Goal: Find specific page/section: Find specific page/section

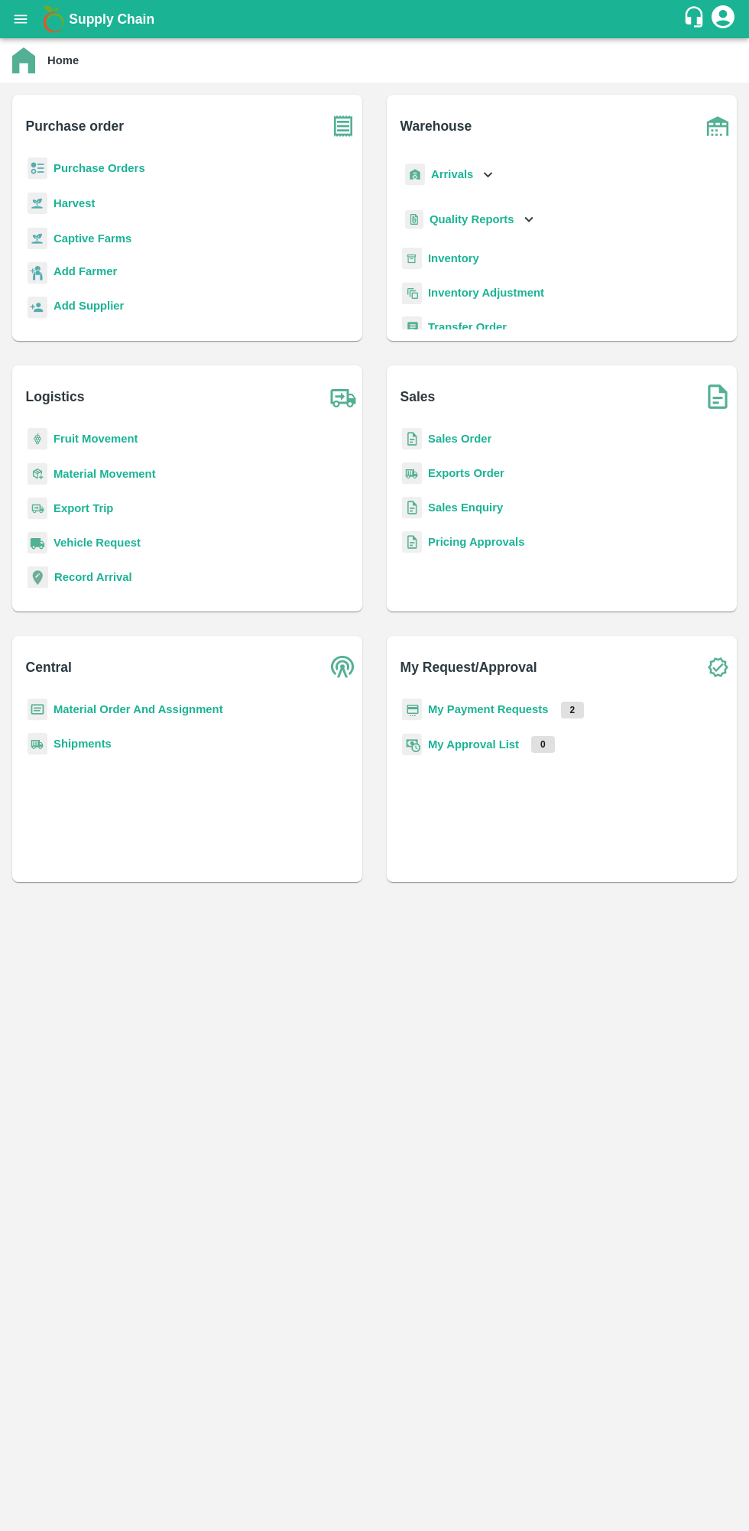
click at [507, 705] on b "My Payment Requests" at bounding box center [488, 709] width 121 height 12
click at [487, 708] on b "My Payment Requests" at bounding box center [488, 709] width 121 height 12
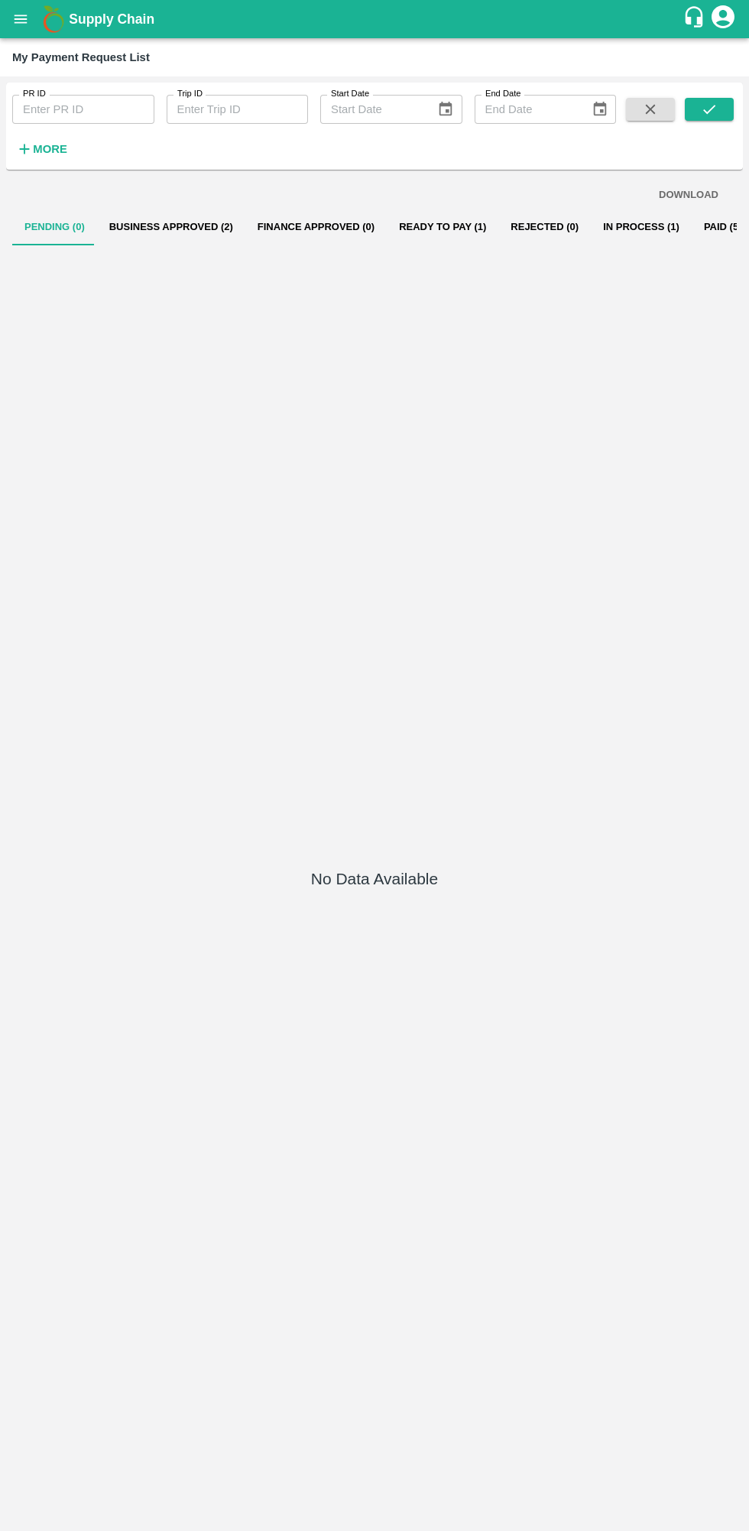
click at [152, 226] on button "Business Approved (2)" at bounding box center [171, 227] width 148 height 37
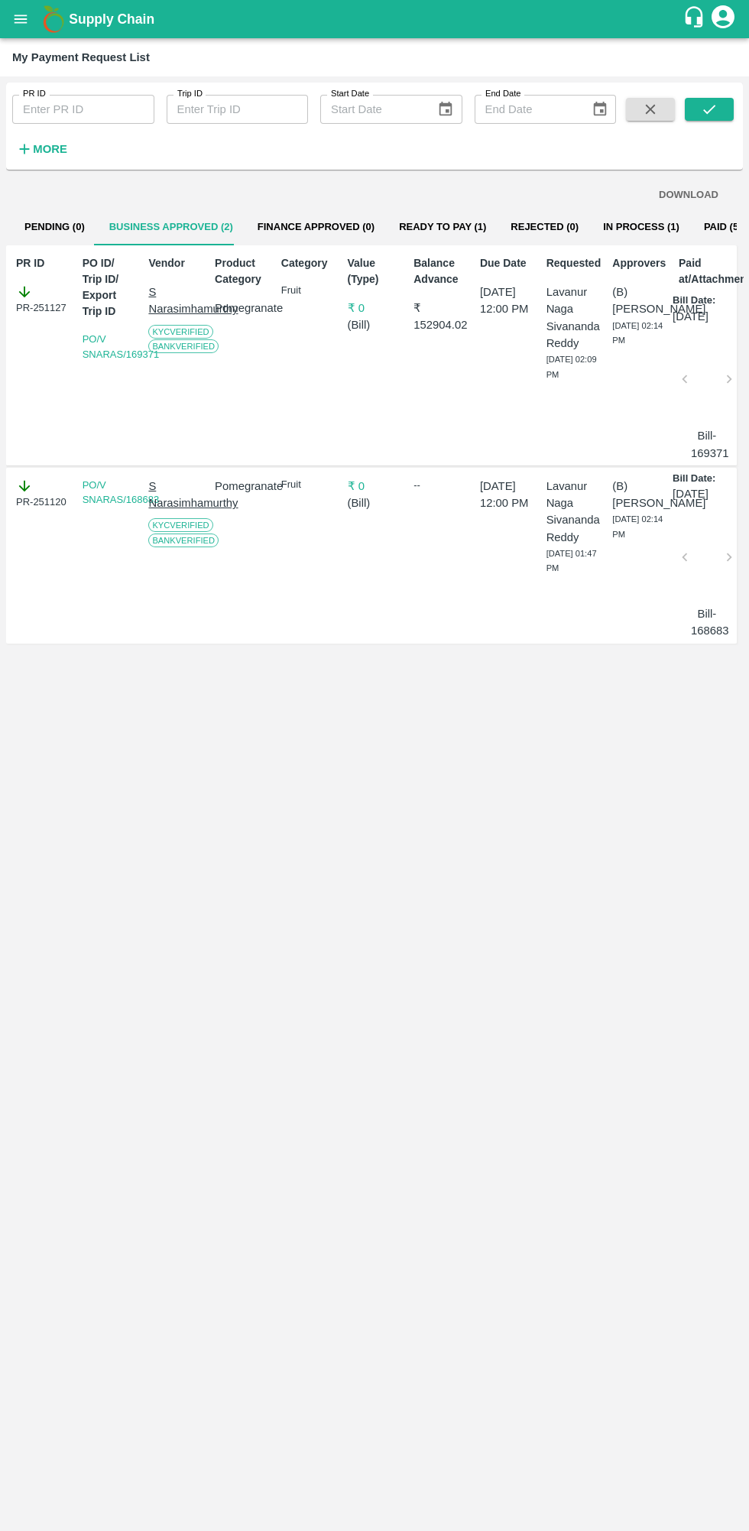
click at [449, 242] on button "Ready To Pay (1)" at bounding box center [443, 227] width 112 height 37
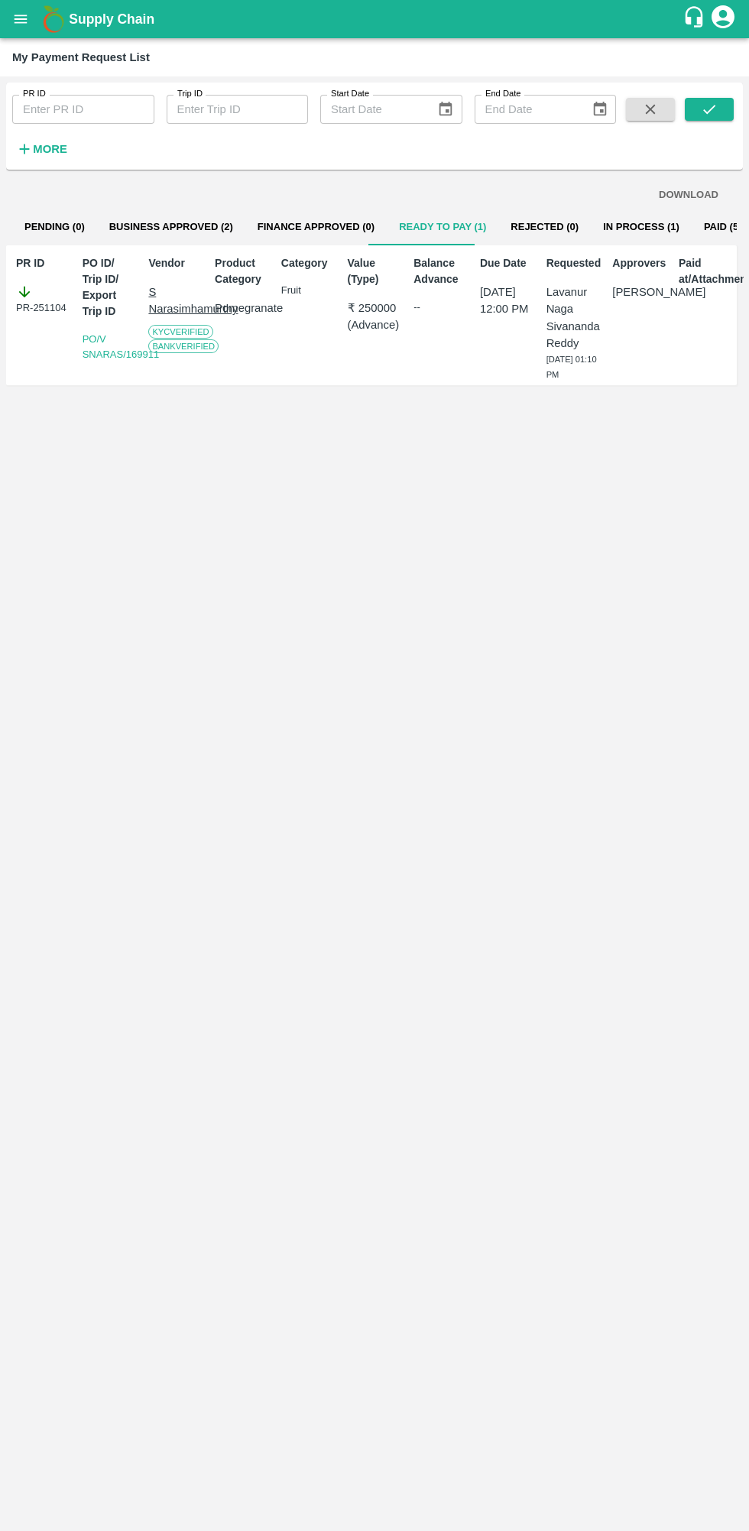
click at [21, 31] on button "open drawer" at bounding box center [20, 19] width 35 height 35
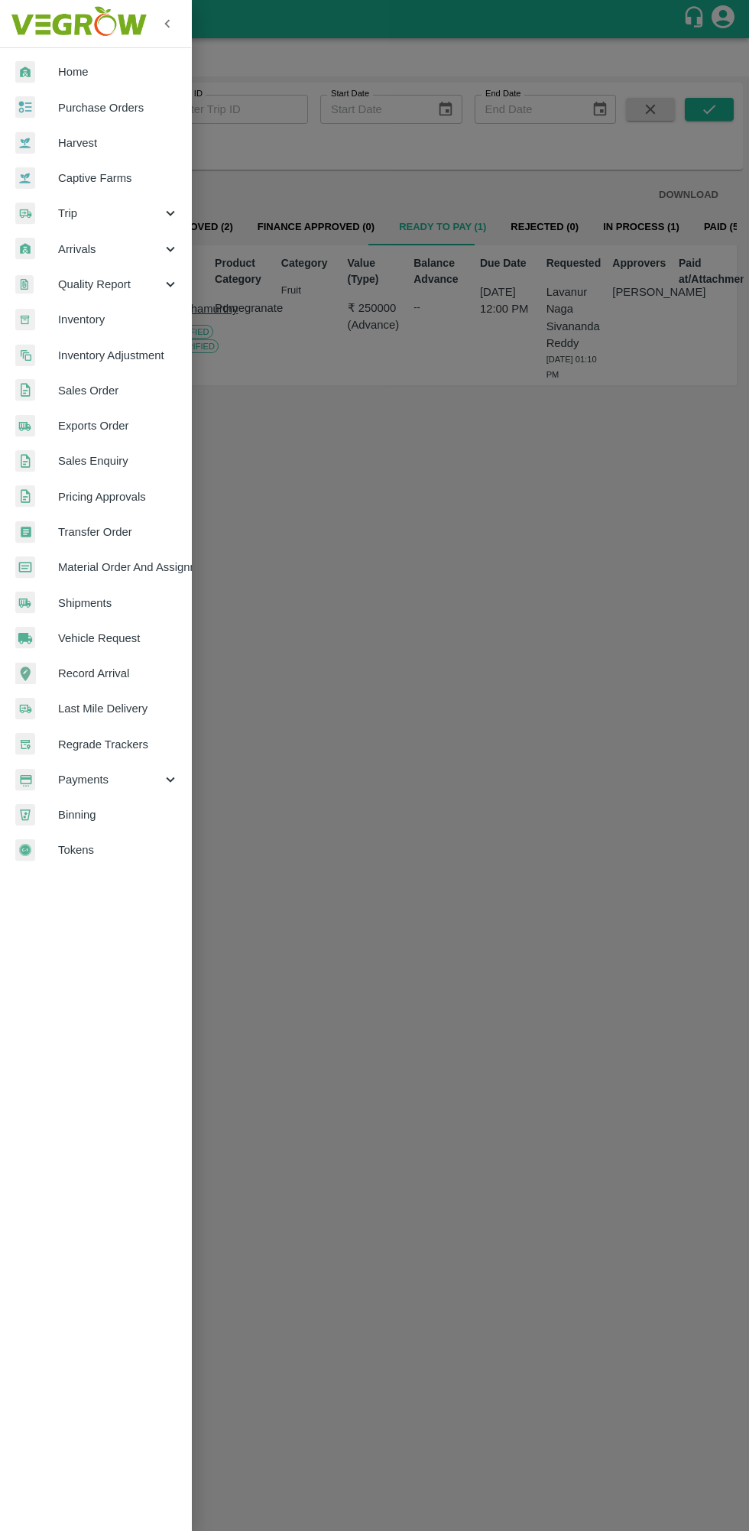
click at [115, 73] on span "Home" at bounding box center [118, 71] width 121 height 17
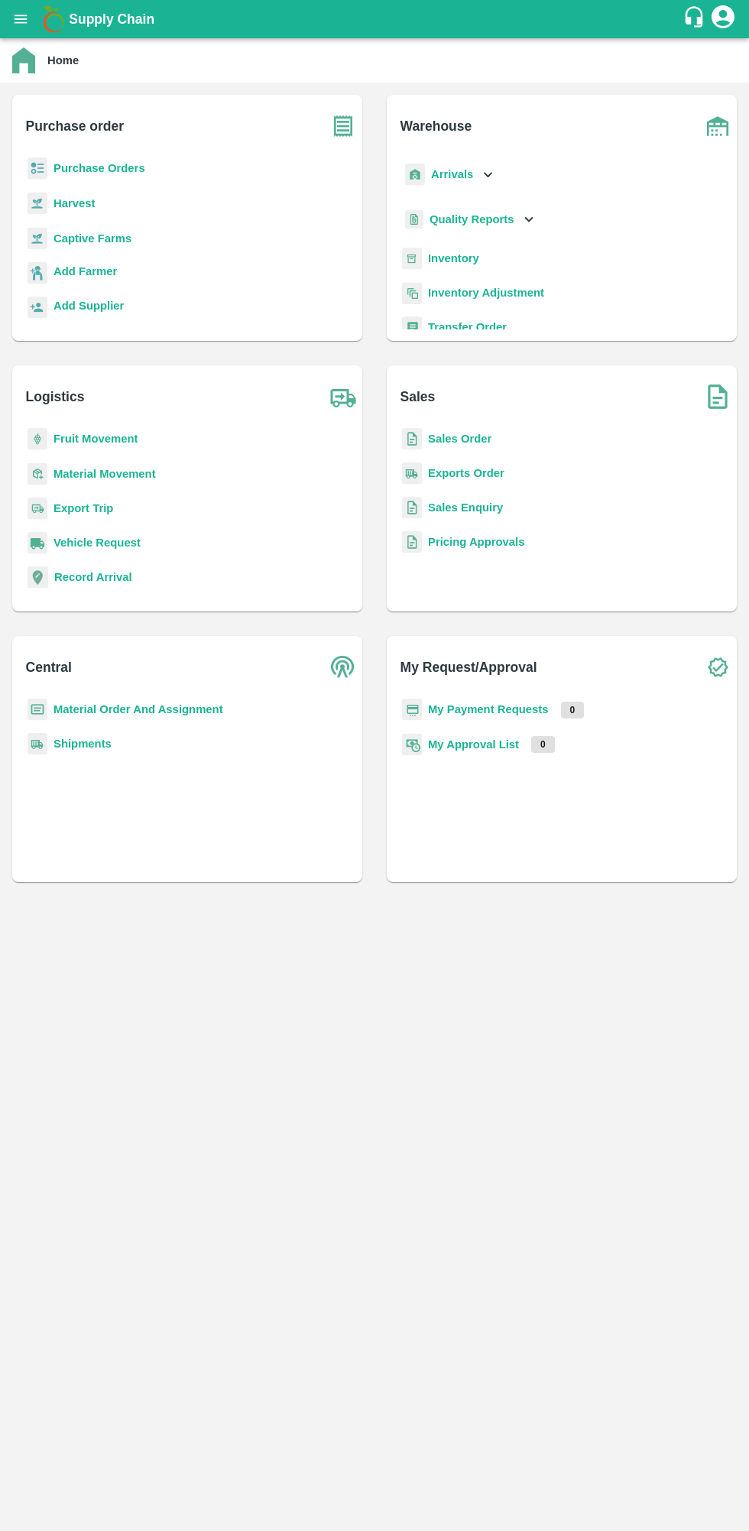
click at [92, 305] on b "Add Supplier" at bounding box center [88, 306] width 70 height 12
